Goal: Task Accomplishment & Management: Manage account settings

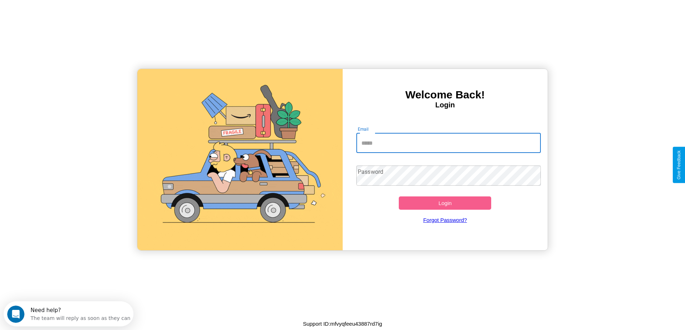
click at [448, 143] on input "Email" at bounding box center [448, 143] width 184 height 20
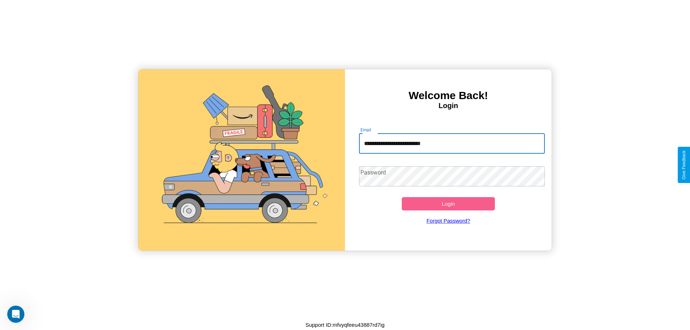
type input "**********"
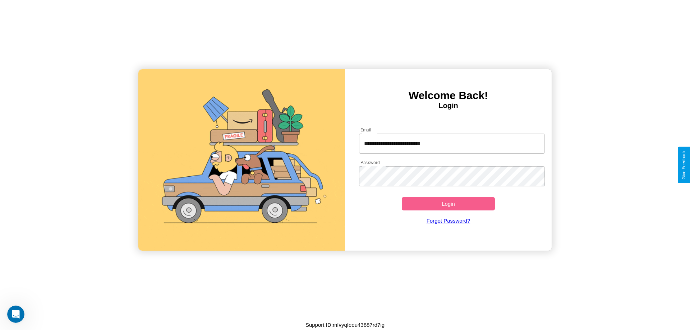
click at [448, 204] on button "Login" at bounding box center [448, 203] width 93 height 13
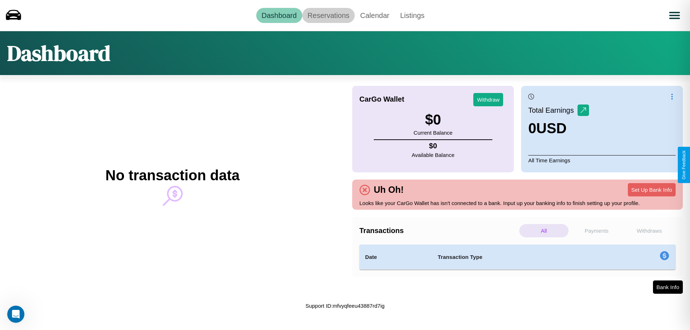
click at [328, 15] on link "Reservations" at bounding box center [328, 15] width 53 height 15
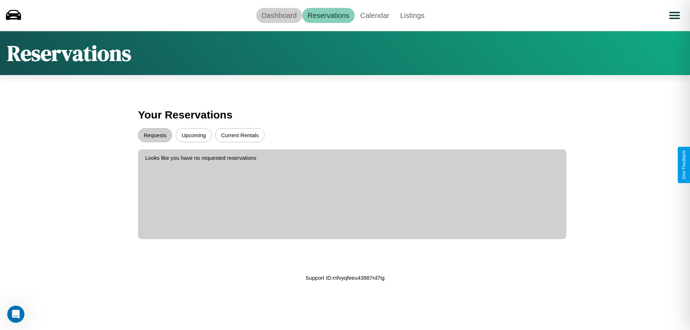
click at [279, 15] on link "Dashboard" at bounding box center [279, 15] width 46 height 15
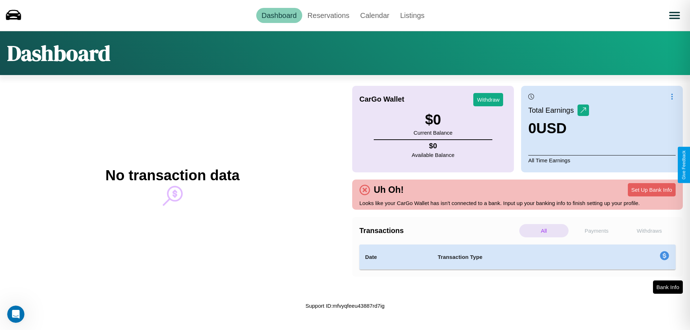
click at [544, 231] on p "All" at bounding box center [544, 230] width 49 height 13
click at [649, 231] on p "Withdraws" at bounding box center [649, 230] width 49 height 13
click at [597, 231] on p "Payments" at bounding box center [597, 230] width 49 height 13
